Goal: Transaction & Acquisition: Purchase product/service

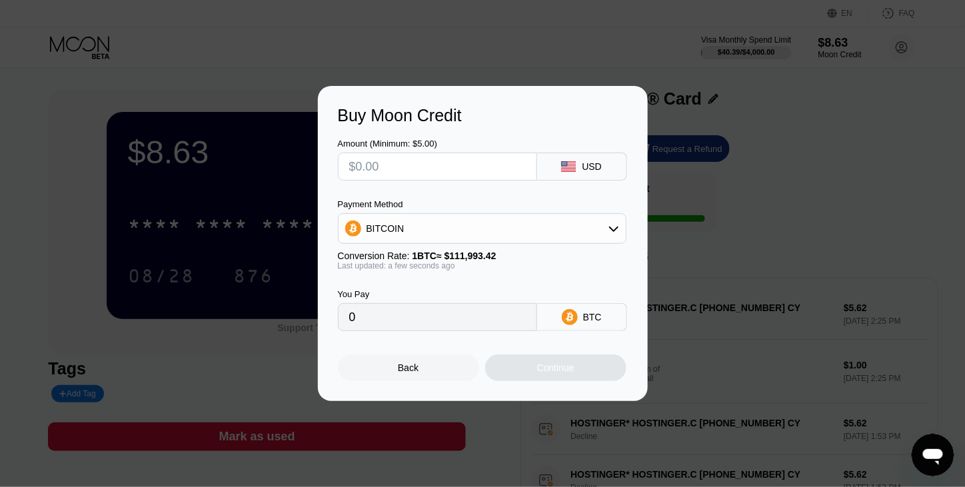
click at [434, 162] on input "text" at bounding box center [437, 166] width 177 height 27
click at [483, 226] on div "BITCOIN" at bounding box center [482, 228] width 287 height 27
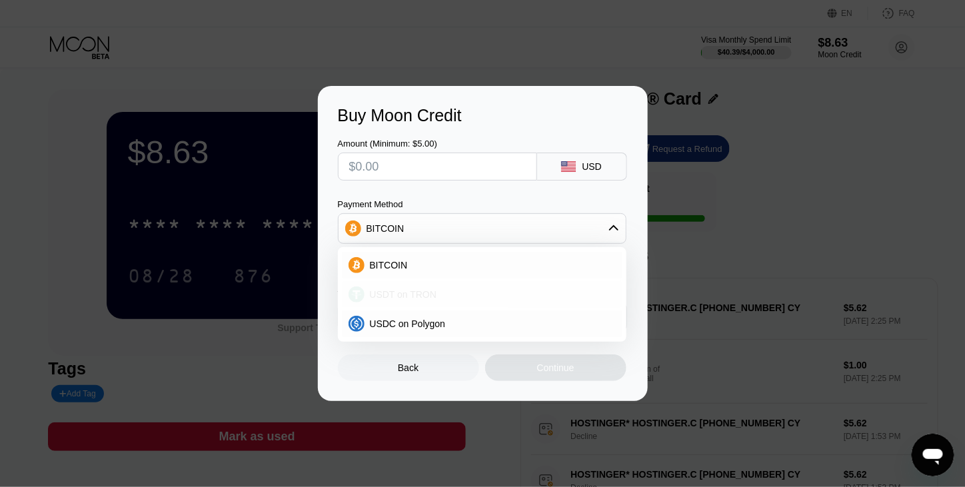
click at [449, 292] on div "USDT on TRON" at bounding box center [490, 294] width 251 height 11
type input "0.00"
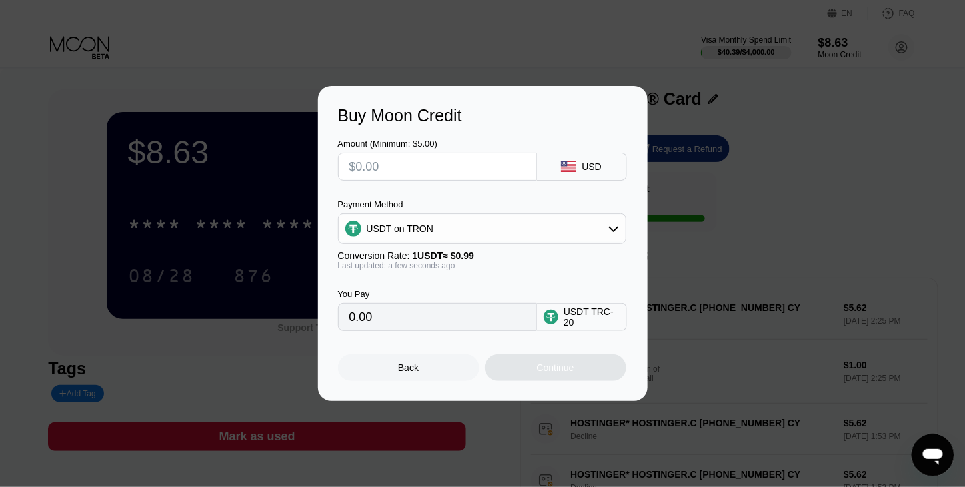
click at [449, 153] on input "text" at bounding box center [437, 166] width 177 height 27
type input "$1"
type input "1.01"
type input "$15"
type input "15.15"
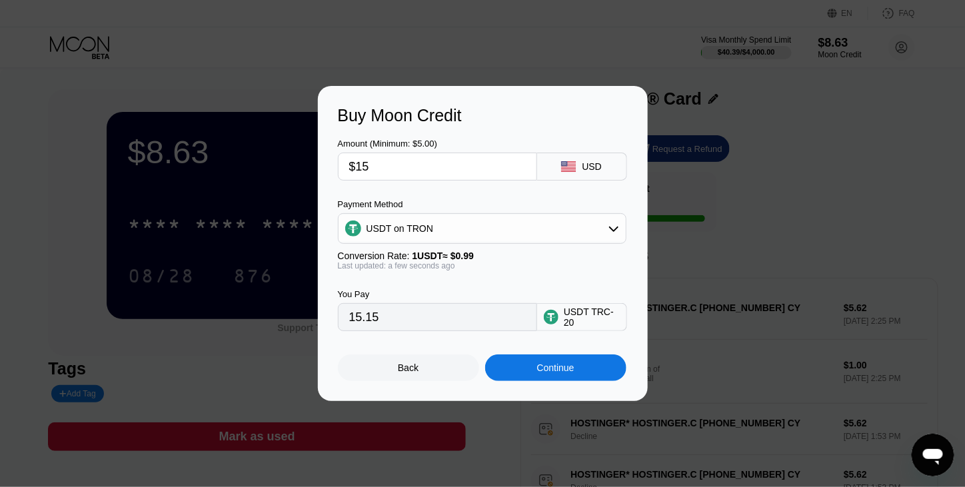
drag, startPoint x: 435, startPoint y: 161, endPoint x: 251, endPoint y: 156, distance: 184.7
click at [251, 156] on div "Buy Moon Credit Amount (Minimum: $5.00) $15 USD Payment Method USDT on TRON Con…" at bounding box center [482, 243] width 965 height 315
type input "$1"
type input "1.01"
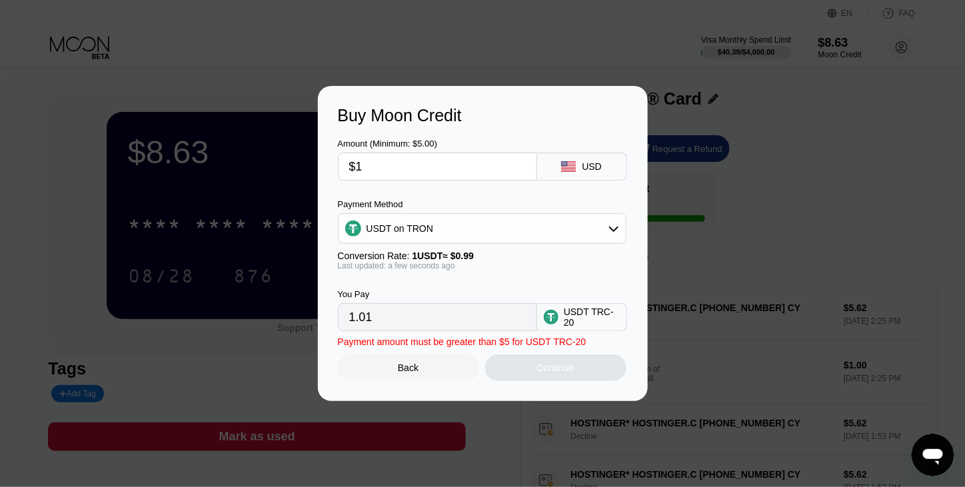
type input "$10"
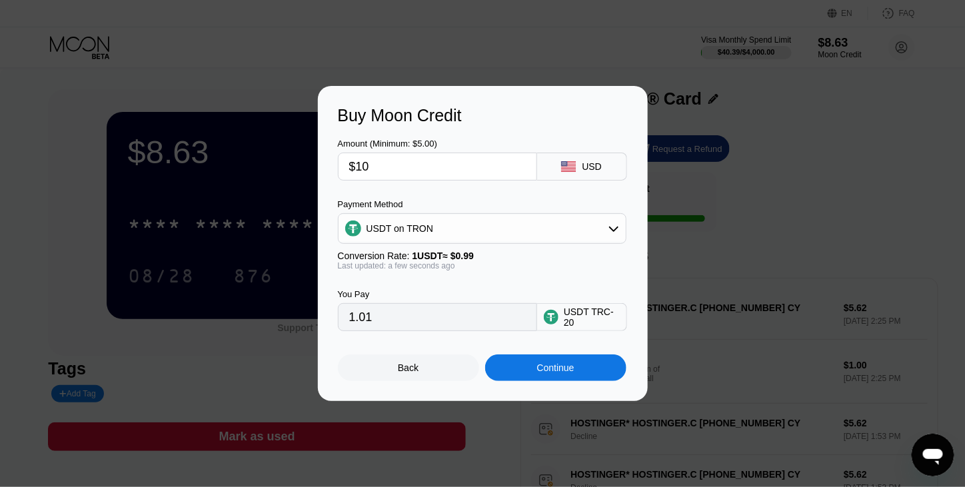
type input "10.10"
type input "$10"
click at [556, 371] on div "Continue" at bounding box center [555, 368] width 37 height 11
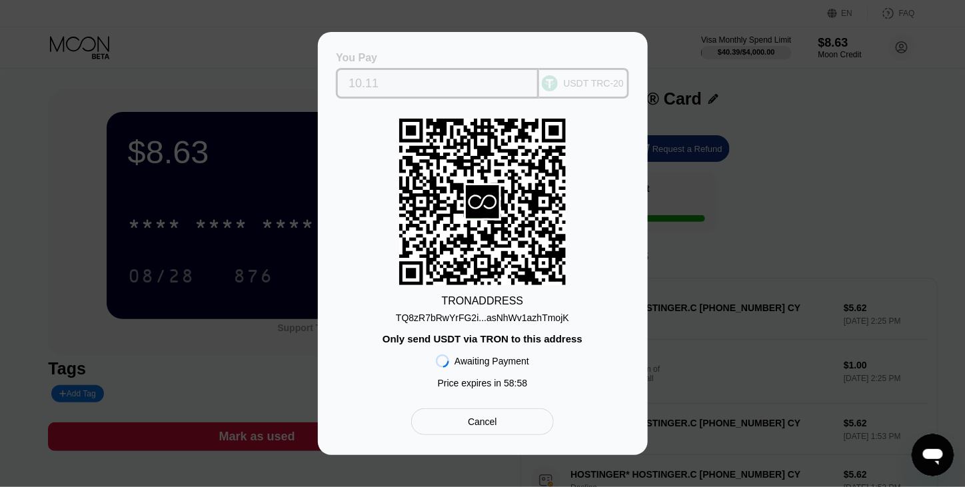
drag, startPoint x: 393, startPoint y: 83, endPoint x: 285, endPoint y: 79, distance: 108.1
click at [285, 79] on div "You Pay 10.11 USDT TRC-20 TRON ADDRESS TQ8zR7bRwYrFG2i...asNhWv1azhTmojK Only s…" at bounding box center [482, 243] width 965 height 423
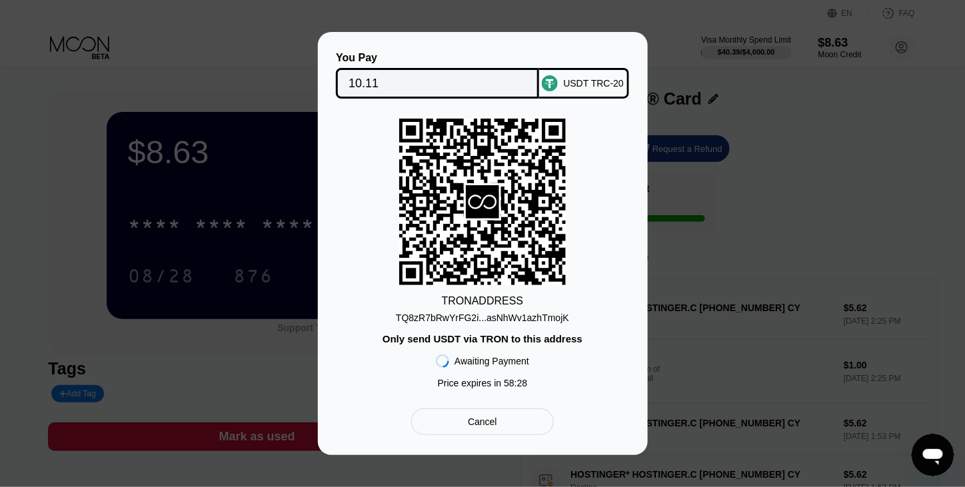
click at [476, 326] on div "TRON ADDRESS TQ8zR7bRwYrFG2i...asNhWv1azhTmojK Only send USDT via TRON to this …" at bounding box center [483, 257] width 290 height 277
click at [476, 322] on div "TQ8zR7bRwYrFG2i...asNhWv1azhTmojK" at bounding box center [482, 318] width 173 height 11
